Goal: Information Seeking & Learning: Understand process/instructions

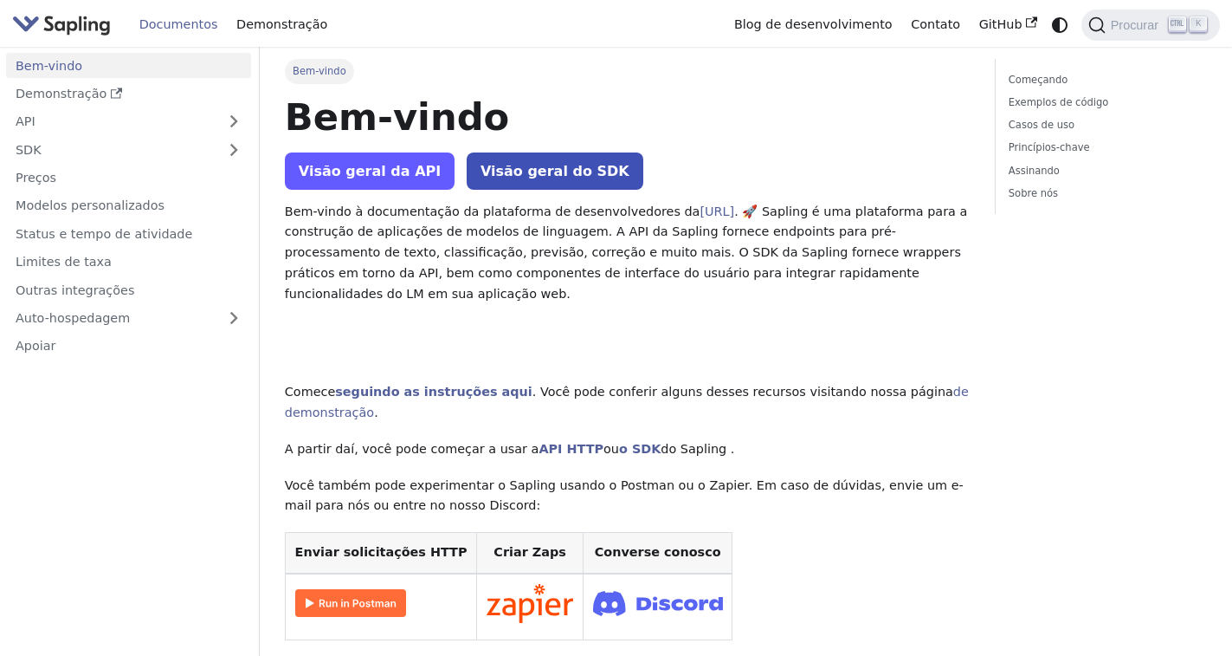
click at [390, 184] on link "Visão geral da API" at bounding box center [370, 170] width 170 height 37
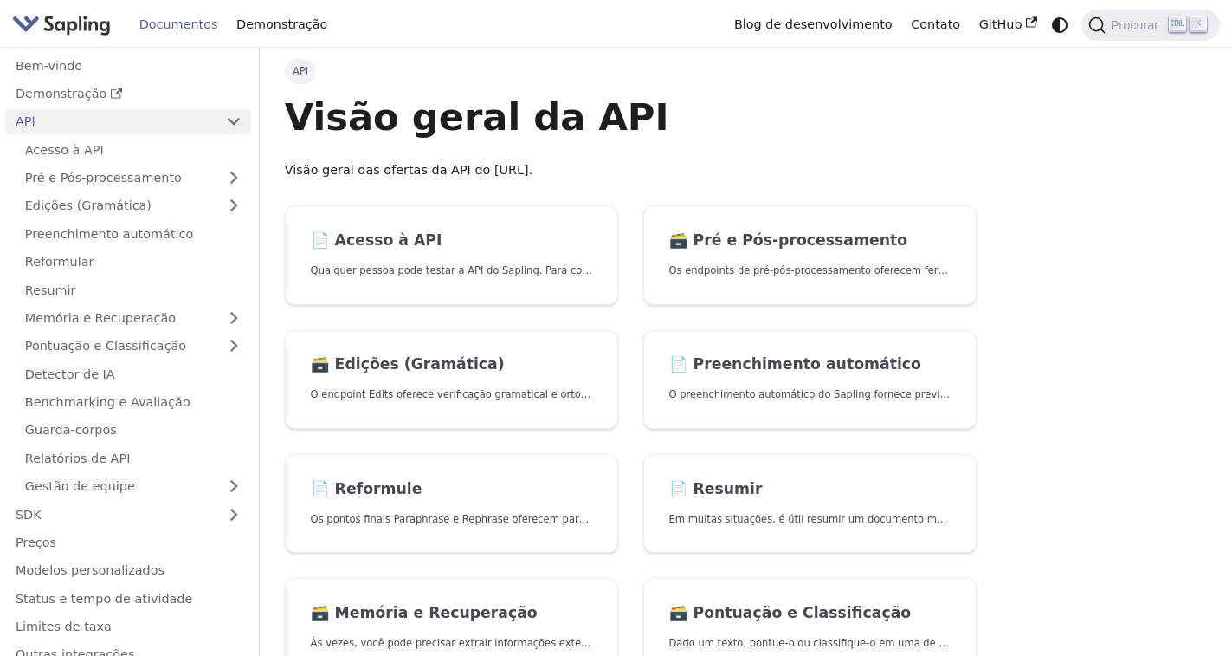
click at [708, 138] on h1 "Visão geral da API" at bounding box center [631, 117] width 692 height 47
click at [540, 257] on link "📄️ Acesso à API Qualquer pessoa pode testar a API do Sapling. Para começar a us…" at bounding box center [451, 255] width 333 height 100
